Goal: Task Accomplishment & Management: Manage account settings

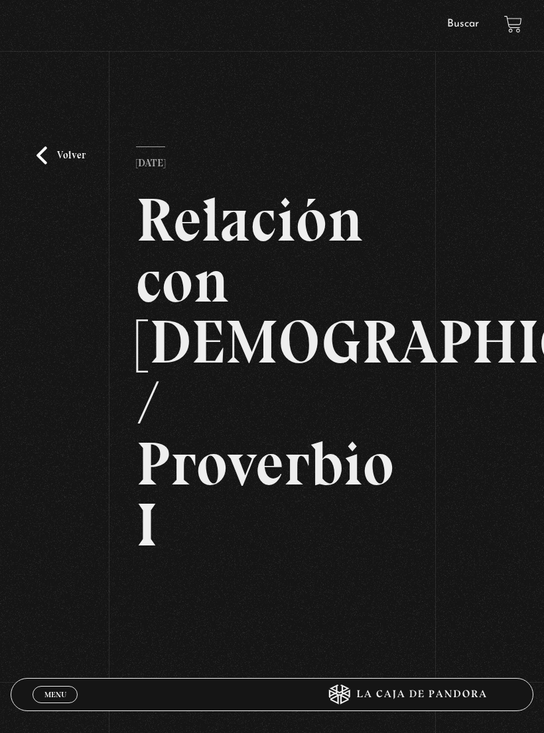
scroll to position [138, 0]
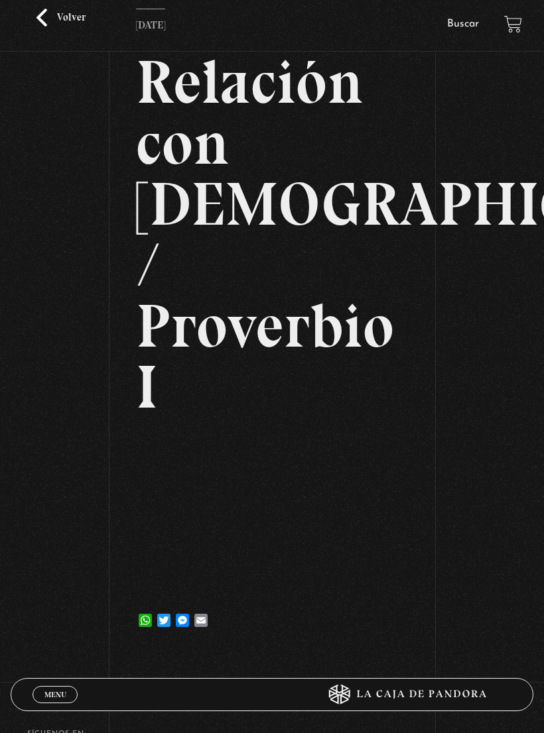
click at [64, 698] on span "Menu" at bounding box center [55, 695] width 22 height 8
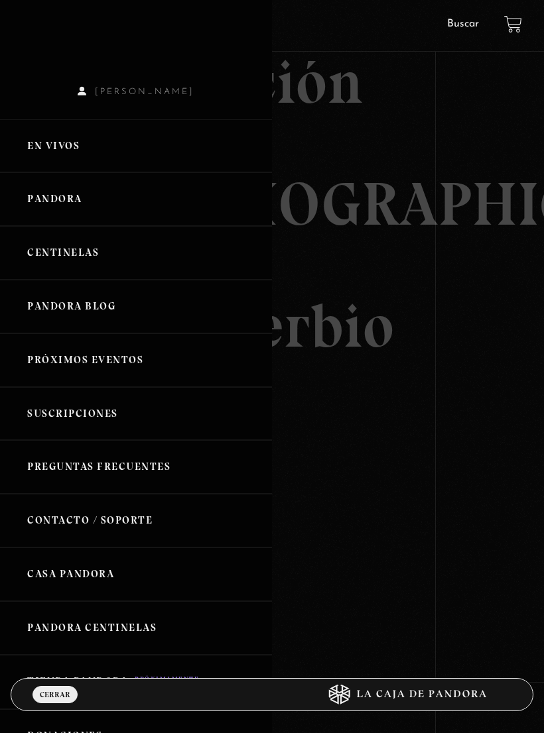
click at [97, 255] on link "Centinelas" at bounding box center [136, 253] width 272 height 54
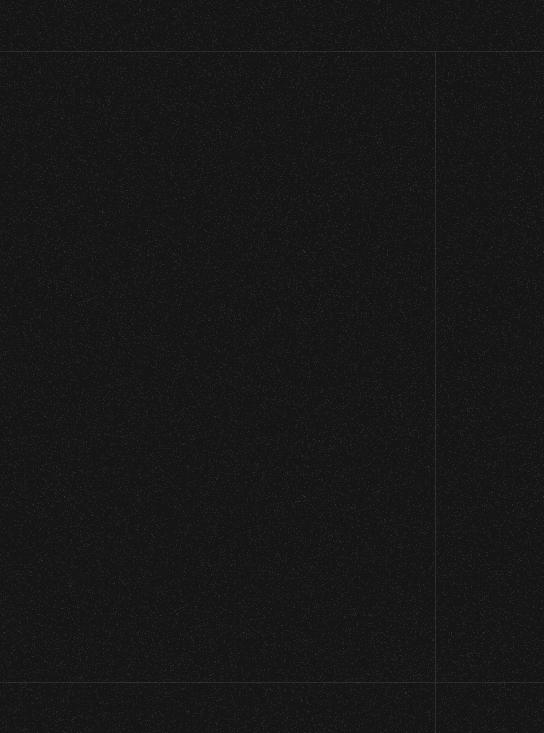
click at [95, 253] on h2 "Este contenido es protegido" at bounding box center [272, 270] width 544 height 66
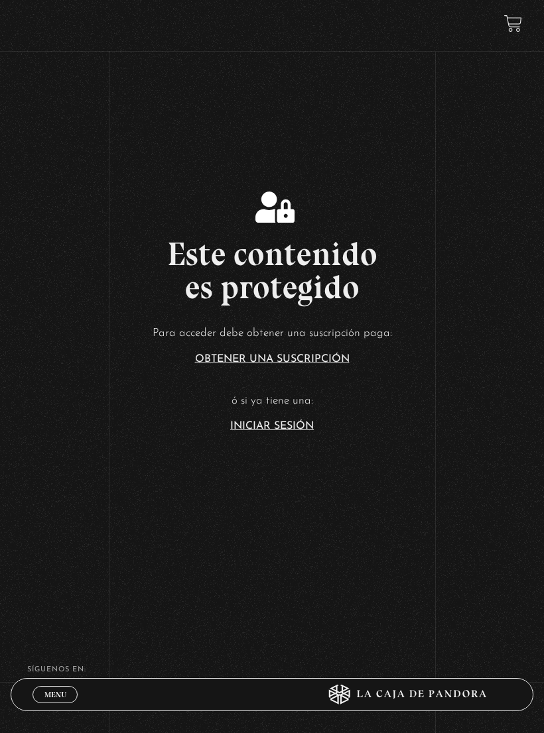
click at [61, 699] on link "Menu Cerrar" at bounding box center [54, 694] width 45 height 17
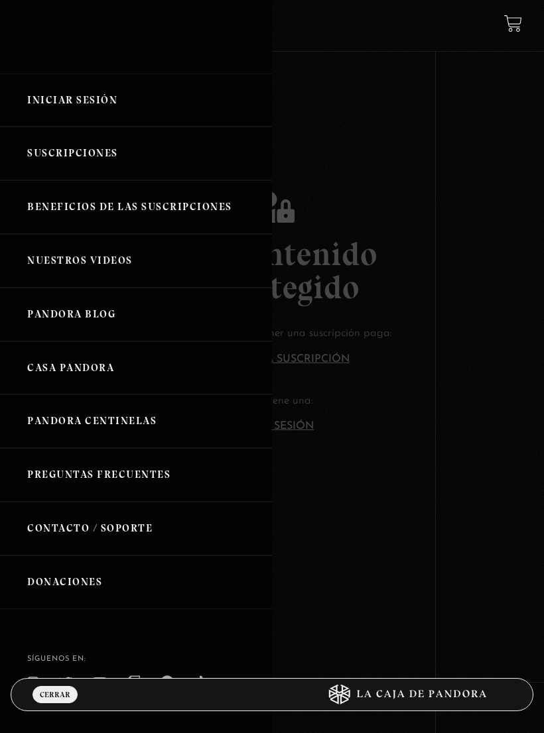
click at [112, 100] on link "Iniciar Sesión" at bounding box center [136, 101] width 272 height 54
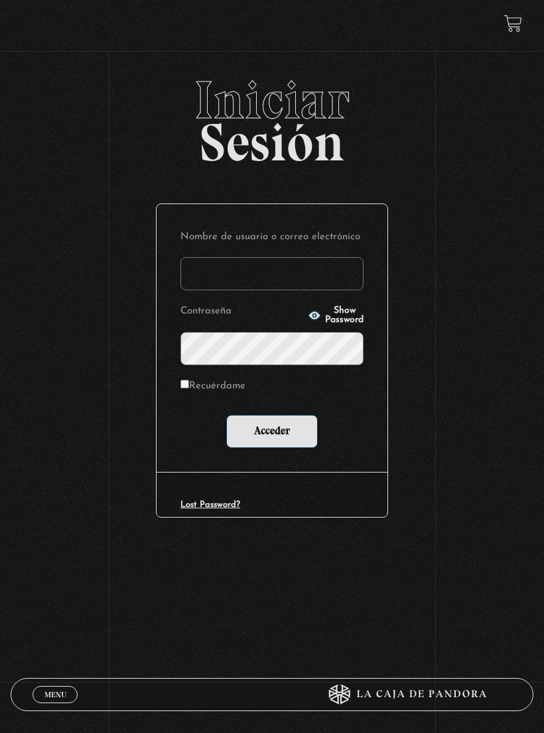
click at [303, 276] on input "Nombre de usuario o correo electrónico" at bounding box center [271, 273] width 183 height 33
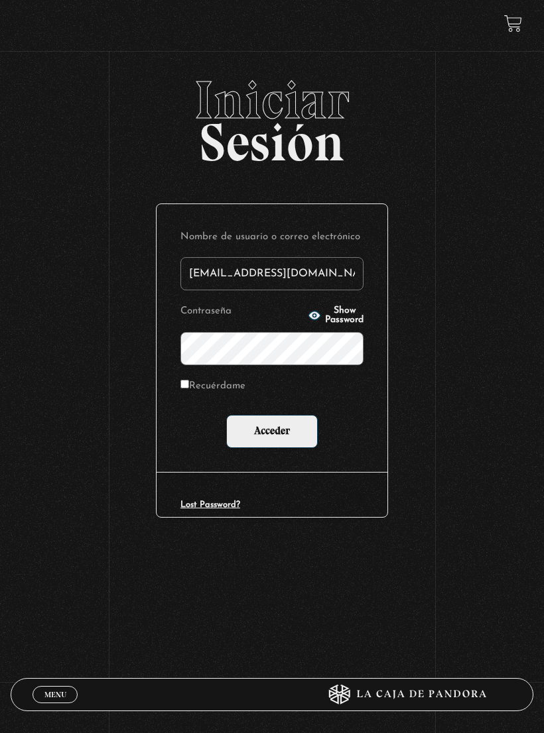
type input "alejandramora8@hotmail.es"
click at [289, 429] on input "Acceder" at bounding box center [271, 431] width 91 height 33
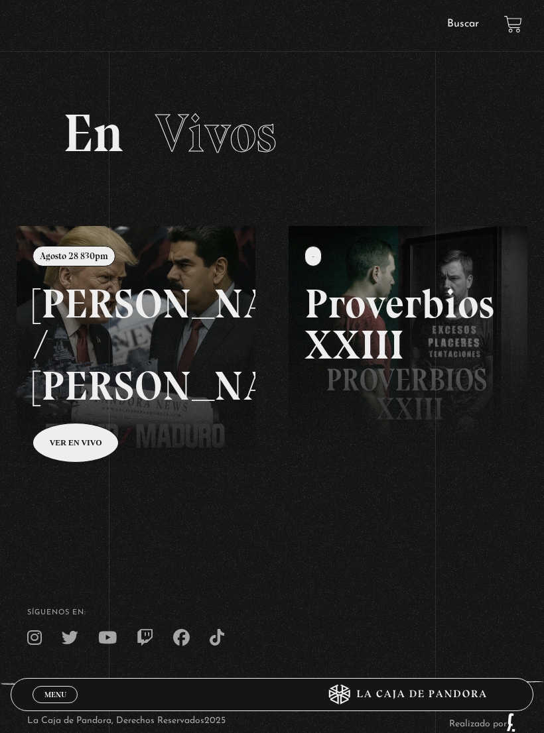
click at [59, 693] on span "Menu" at bounding box center [55, 695] width 22 height 8
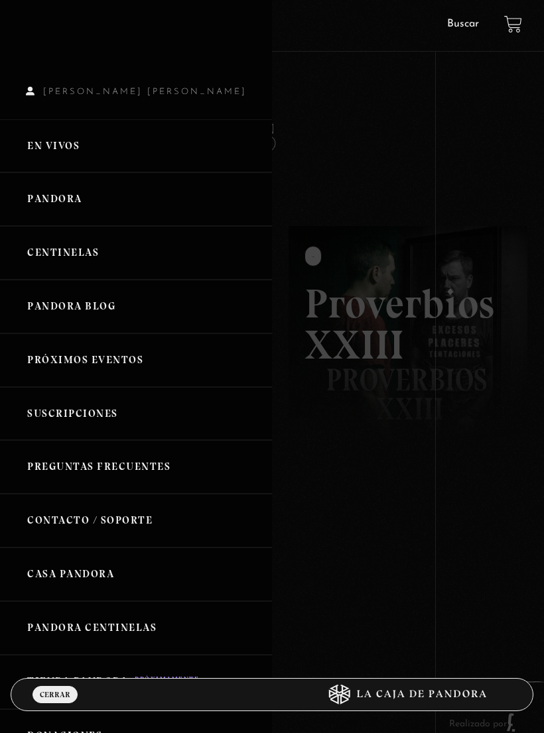
click at [97, 258] on link "Centinelas" at bounding box center [136, 253] width 272 height 54
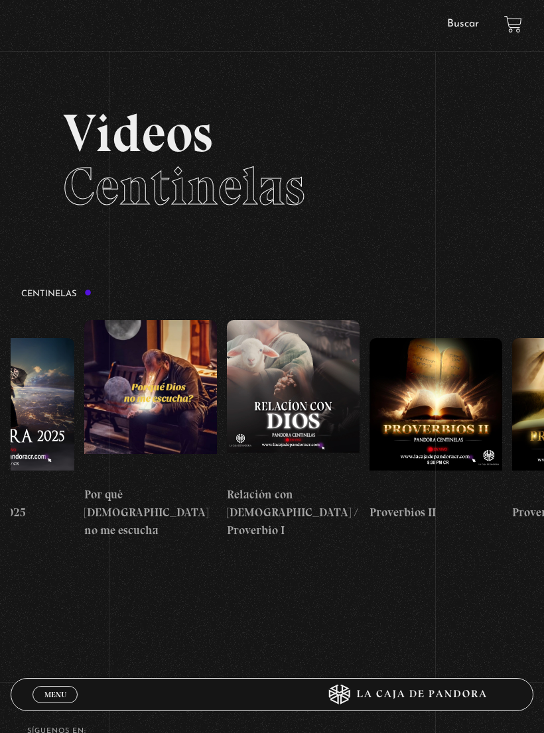
scroll to position [0, 235]
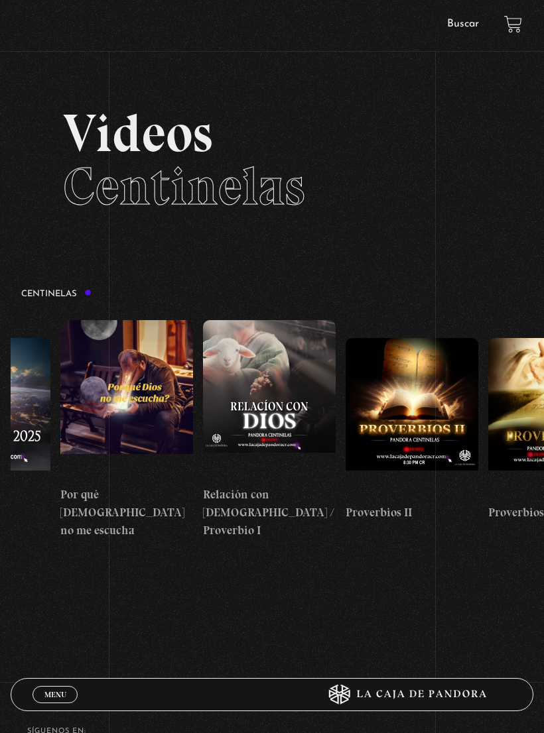
click at [263, 364] on figure at bounding box center [269, 399] width 133 height 159
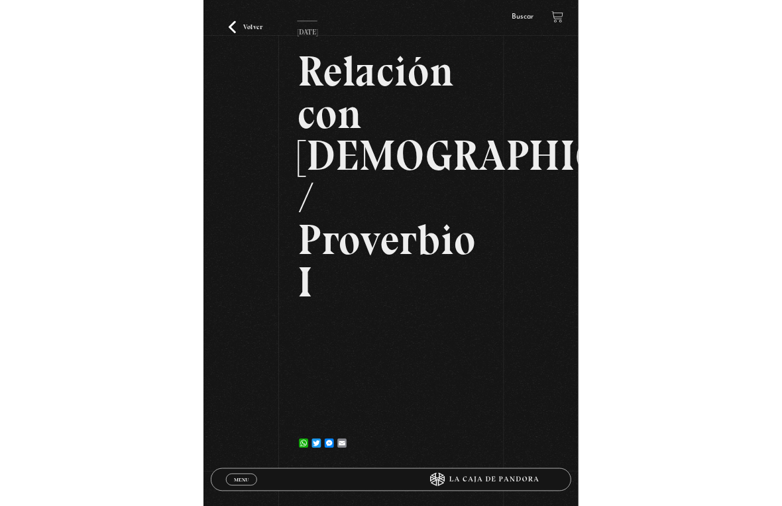
scroll to position [16, 0]
